Goal: Information Seeking & Learning: Learn about a topic

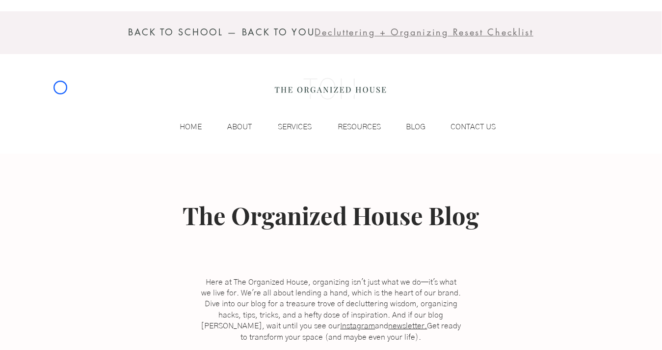
click at [60, 87] on div "BACK TO SCHOOL — BACK TO YOU Decluttering + Organizing Resest Checklist HOME AB…" at bounding box center [331, 77] width 662 height 154
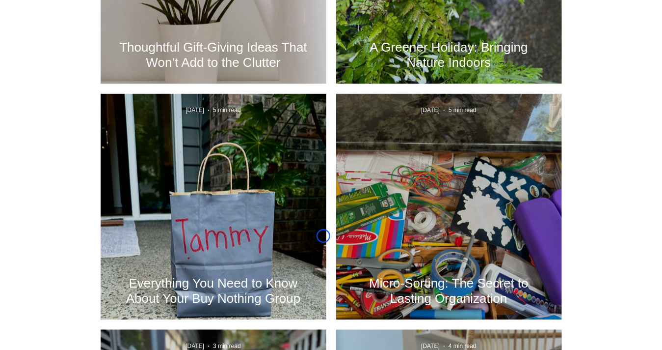
scroll to position [1058, 0]
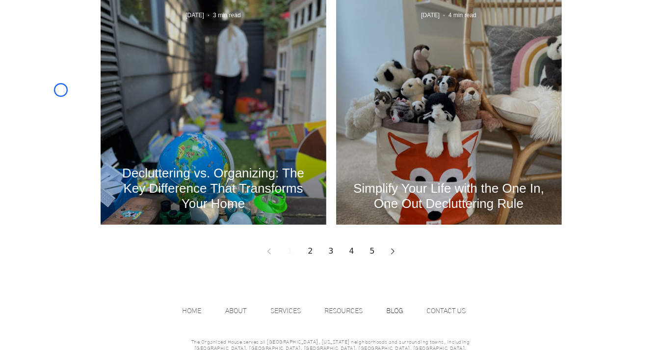
scroll to position [1356, 0]
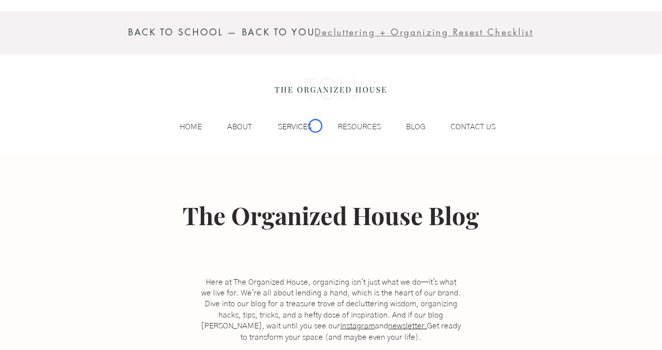
click at [316, 126] on p "SERVICES" at bounding box center [296, 126] width 44 height 15
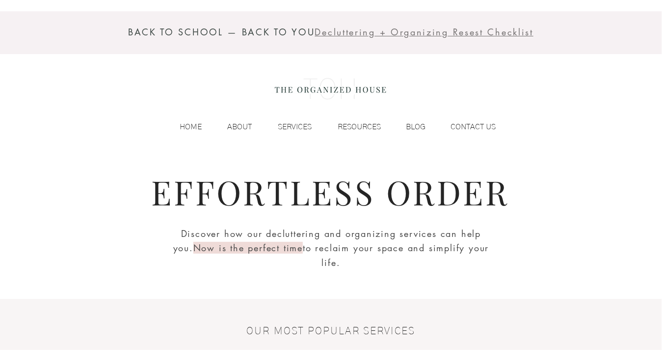
click at [94, 94] on div "BACK TO SCHOOL — BACK TO YOU Decluttering + Organizing Resest Checklist HOME AB…" at bounding box center [331, 77] width 662 height 154
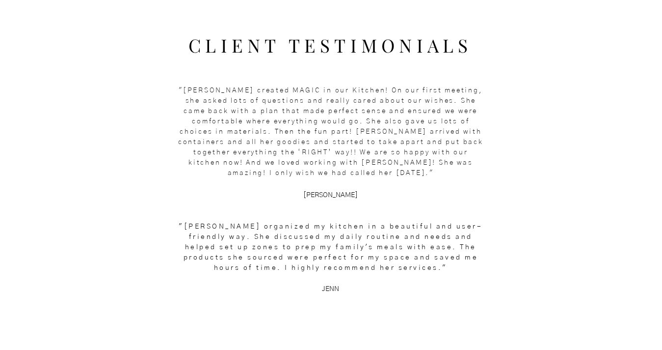
scroll to position [1278, 0]
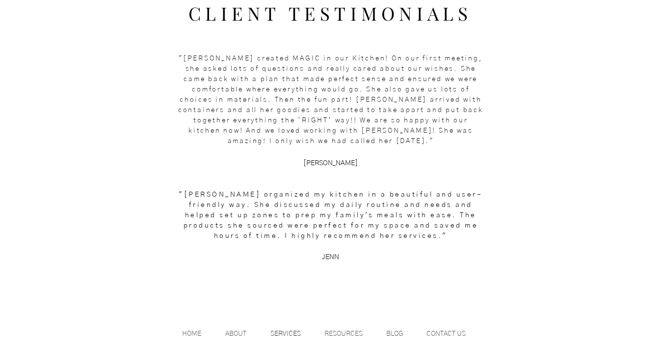
click at [94, 94] on div at bounding box center [331, 124] width 662 height 346
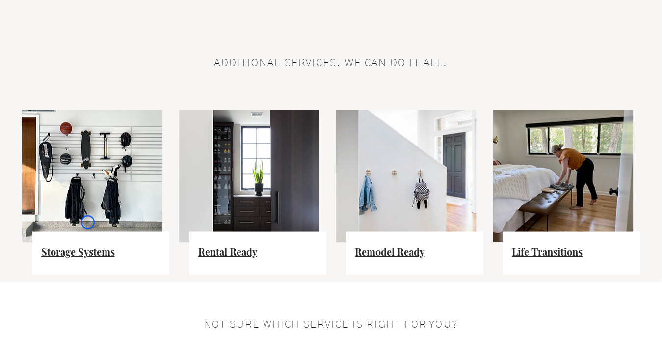
click at [88, 222] on img at bounding box center [92, 176] width 140 height 133
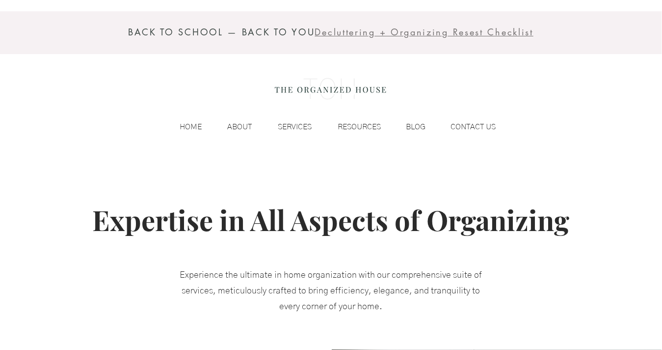
click at [69, 96] on div "BACK TO SCHOOL — BACK TO YOU Decluttering + Organizing Resest Checklist HOME AB…" at bounding box center [331, 77] width 662 height 154
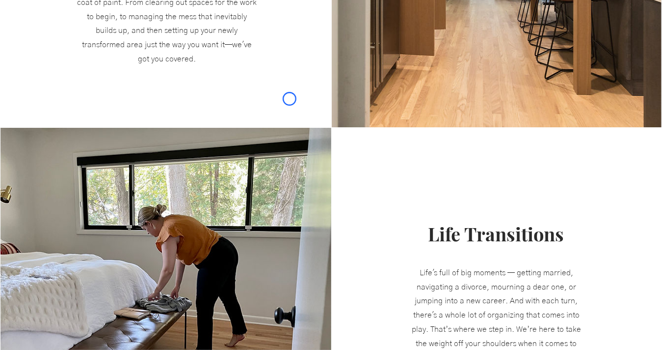
scroll to position [1278, 0]
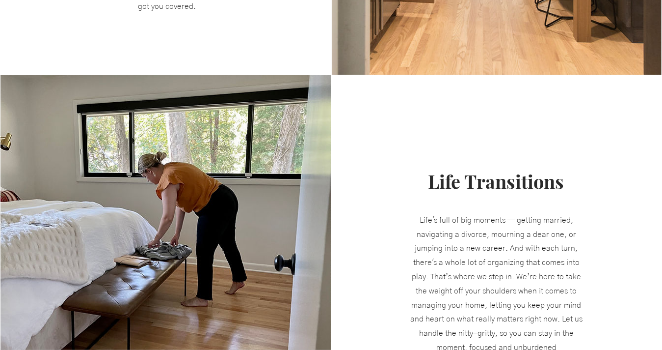
click at [69, 96] on img at bounding box center [165, 227] width 331 height 305
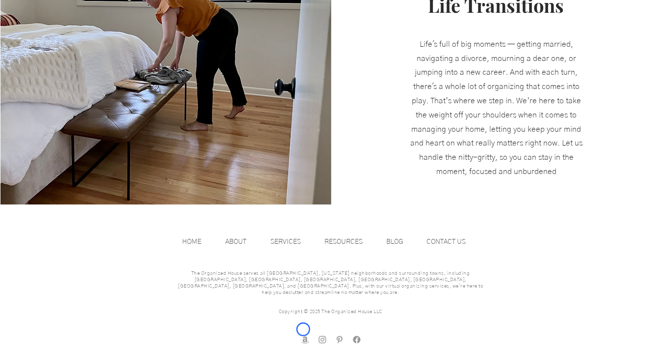
click at [303, 334] on img "amazon store front" at bounding box center [306, 339] width 10 height 10
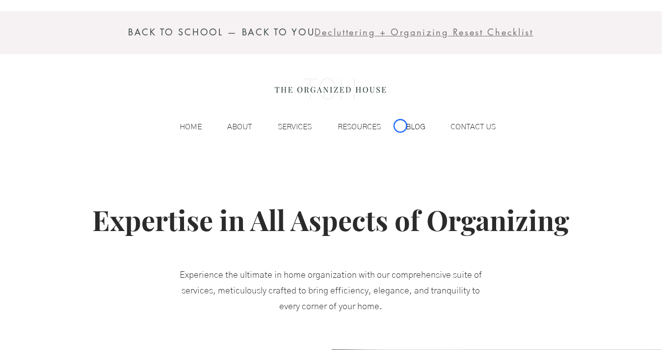
click at [401, 126] on div "BLOG" at bounding box center [408, 126] width 45 height 15
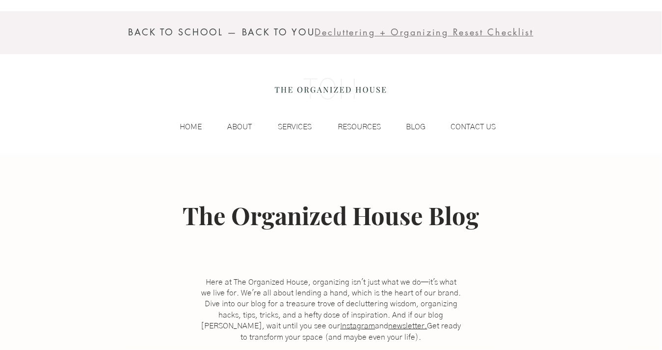
click at [68, 57] on div "BACK TO SCHOOL — BACK TO YOU Decluttering + Organizing Resest Checklist HOME AB…" at bounding box center [331, 77] width 662 height 154
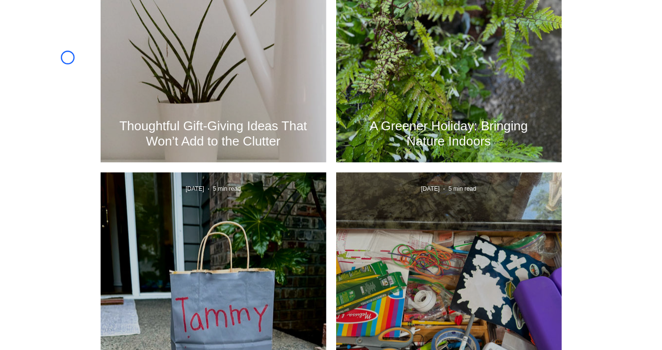
scroll to position [945, 0]
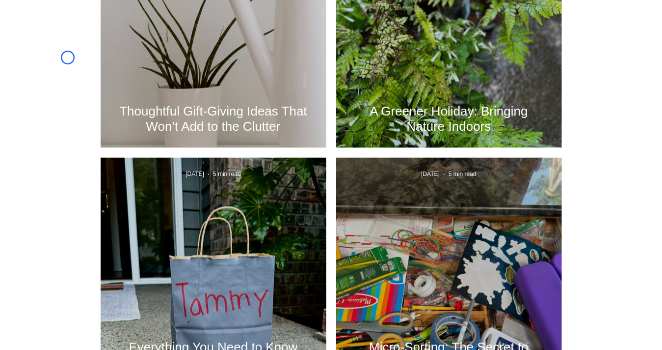
click at [68, 57] on div at bounding box center [331, 55] width 662 height 1229
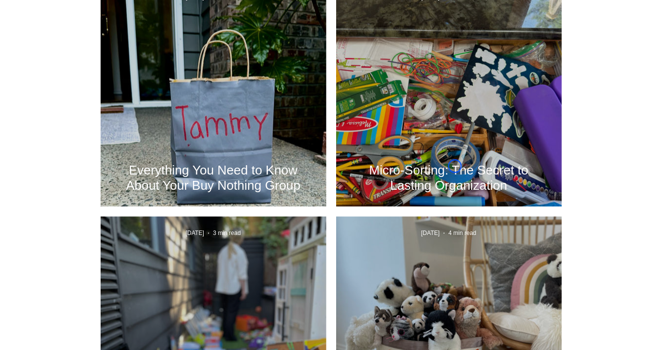
click at [455, 166] on h2 "Micro-Sorting: The Secret to Lasting Organization" at bounding box center [449, 178] width 196 height 30
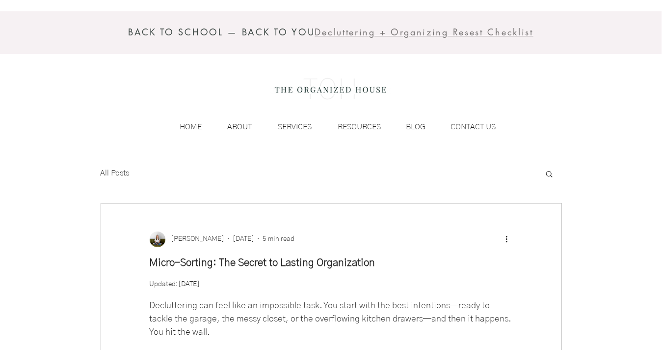
click at [82, 90] on div "BACK TO SCHOOL — BACK TO YOU Decluttering + Organizing Resest Checklist HOME AB…" at bounding box center [331, 77] width 662 height 154
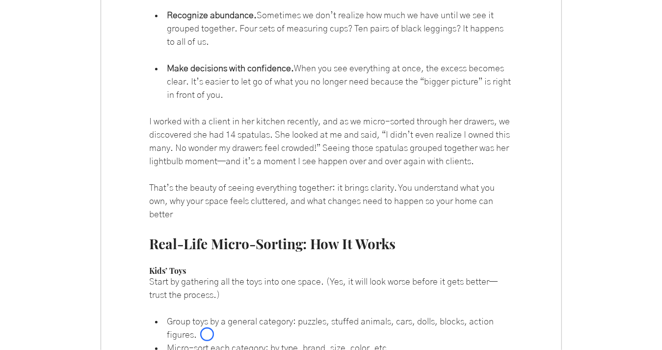
scroll to position [1960, 0]
